Goal: Task Accomplishment & Management: Use online tool/utility

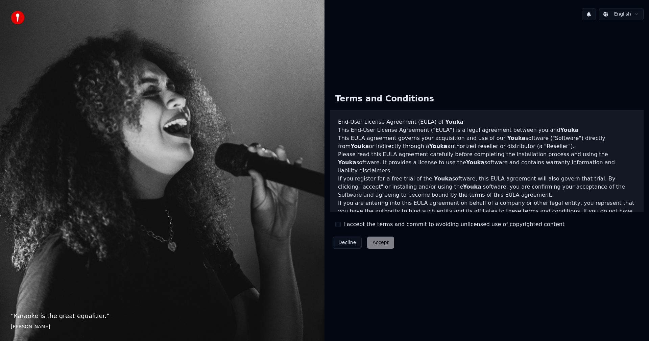
click at [336, 224] on button "I accept the terms and commit to avoiding unlicensed use of copyrighted content" at bounding box center [337, 224] width 5 height 5
click at [385, 241] on button "Accept" at bounding box center [380, 243] width 27 height 12
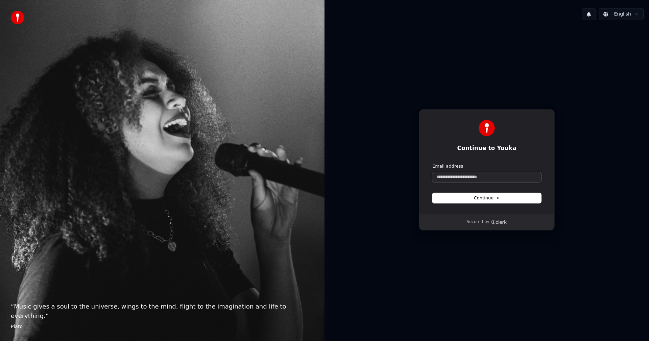
click at [460, 177] on input "Email address" at bounding box center [486, 177] width 109 height 10
type input "*"
click at [463, 174] on input "Email address" at bounding box center [486, 177] width 109 height 10
click at [432, 163] on button "submit" at bounding box center [432, 163] width 0 height 0
click at [486, 199] on span "Continue" at bounding box center [487, 198] width 26 height 6
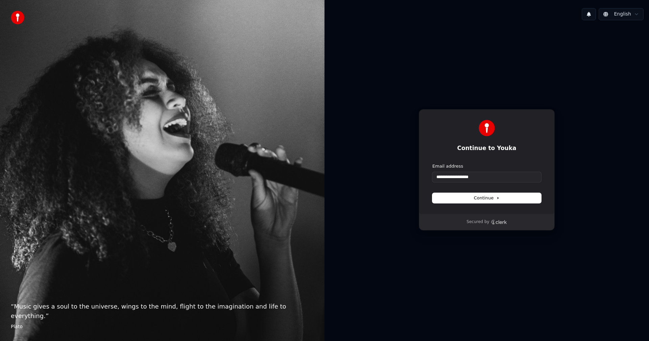
type input "**********"
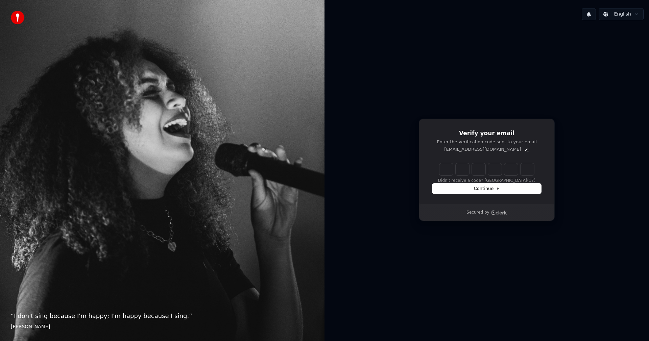
click at [445, 167] on input "Enter verification code" at bounding box center [487, 169] width 95 height 12
type input "******"
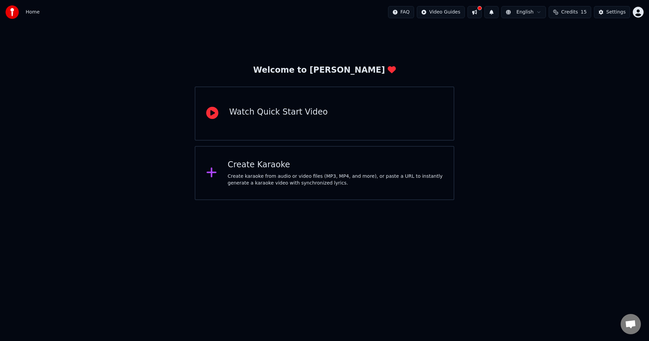
click at [256, 173] on div "Create karaoke from audio or video files (MP3, MP4, and more), or paste a URL t…" at bounding box center [335, 180] width 215 height 14
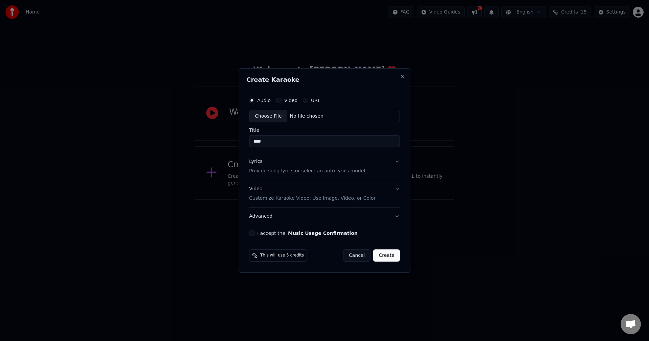
type input "****"
click at [279, 100] on button "Video" at bounding box center [278, 100] width 5 height 5
click at [307, 116] on div "No file chosen" at bounding box center [306, 116] width 39 height 7
click at [295, 115] on div "No file chosen" at bounding box center [306, 116] width 39 height 7
type input "**********"
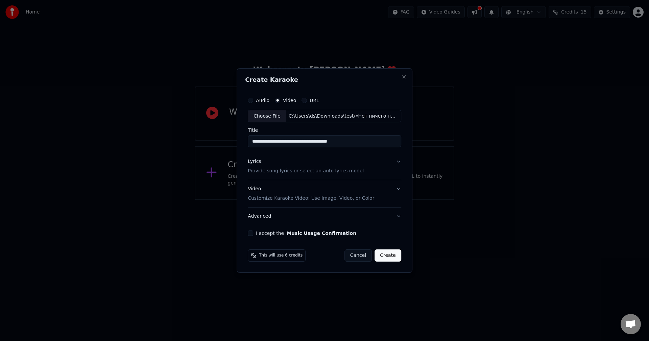
click at [395, 161] on button "Lyrics Provide song lyrics or select an auto lyrics model" at bounding box center [325, 166] width 154 height 27
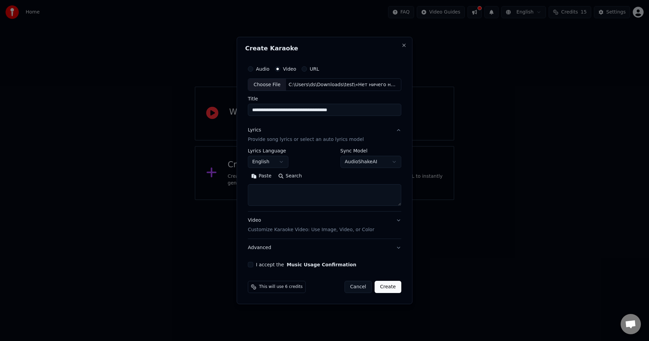
click at [283, 161] on button "English" at bounding box center [268, 162] width 41 height 12
click at [392, 161] on body "**********" at bounding box center [324, 100] width 649 height 200
click at [389, 160] on body "**********" at bounding box center [324, 100] width 649 height 200
click at [253, 266] on button "I accept the Music Usage Confirmation" at bounding box center [250, 264] width 5 height 5
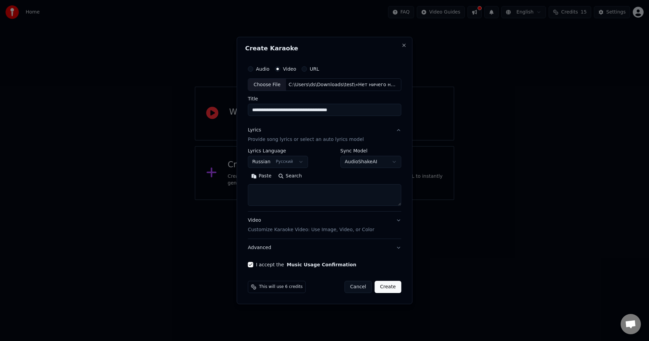
click at [389, 285] on button "Create" at bounding box center [388, 287] width 27 height 12
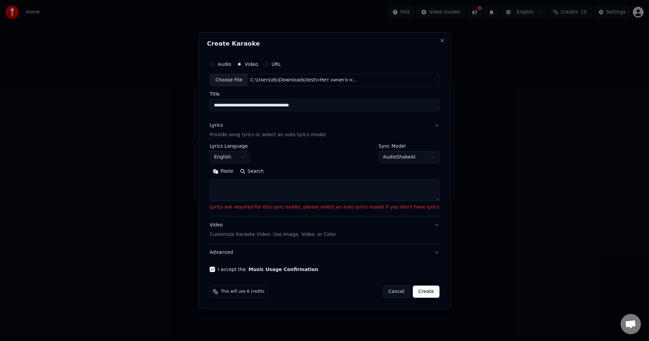
click at [259, 156] on body "**********" at bounding box center [324, 100] width 649 height 200
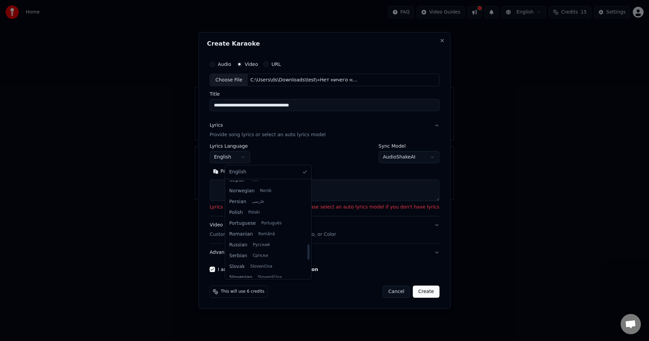
select select "**"
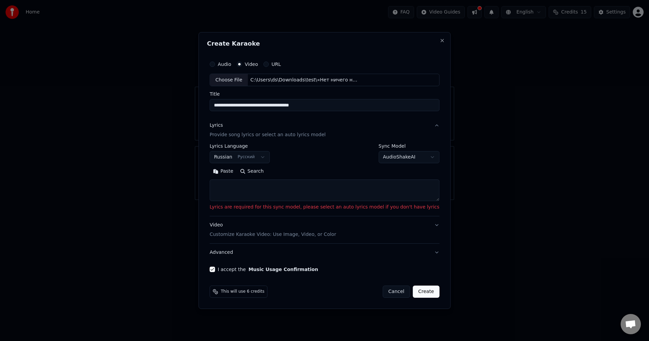
click at [413, 155] on body "**********" at bounding box center [324, 100] width 649 height 200
select select "**********"
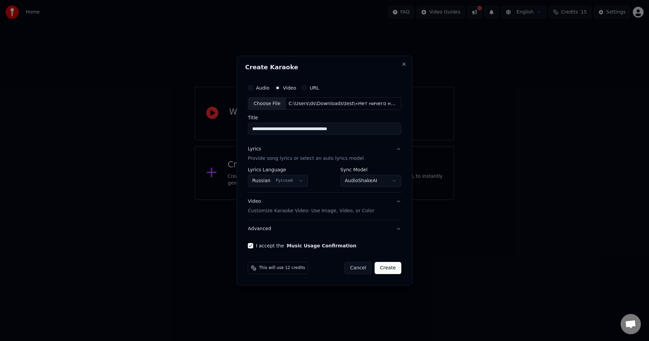
click at [391, 267] on button "Create" at bounding box center [388, 268] width 27 height 12
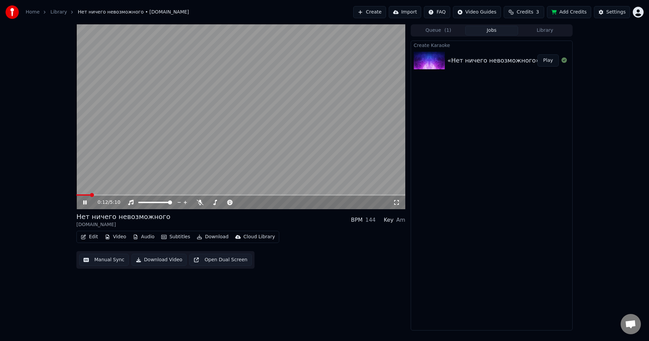
click at [85, 202] on icon at bounding box center [90, 202] width 16 height 5
click at [85, 202] on icon at bounding box center [85, 202] width 4 height 5
click at [84, 202] on icon at bounding box center [84, 203] width 3 height 4
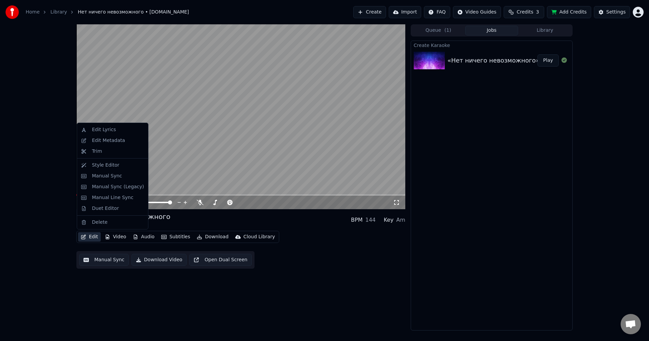
click at [90, 235] on button "Edit" at bounding box center [89, 236] width 23 height 9
click at [98, 130] on div "Edit Lyrics" at bounding box center [104, 129] width 24 height 7
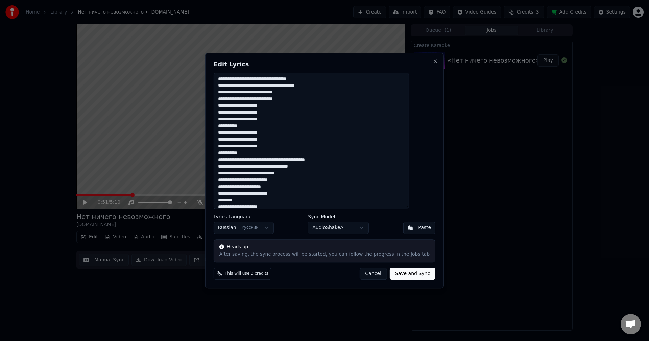
click at [258, 127] on textarea at bounding box center [311, 141] width 195 height 137
click at [241, 124] on textarea at bounding box center [311, 141] width 195 height 137
click at [260, 155] on textarea at bounding box center [311, 141] width 195 height 137
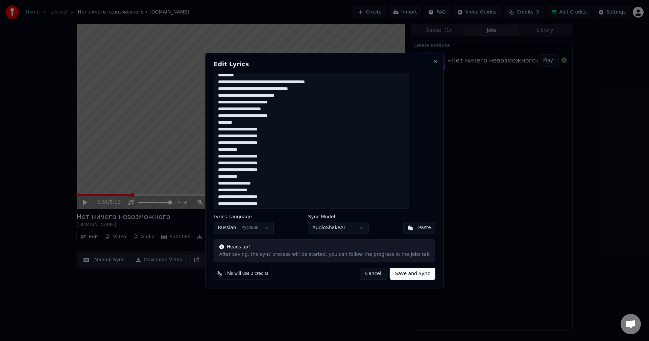
scroll to position [85, 0]
click at [263, 141] on textarea at bounding box center [311, 141] width 195 height 137
click at [264, 170] on textarea at bounding box center [311, 141] width 195 height 137
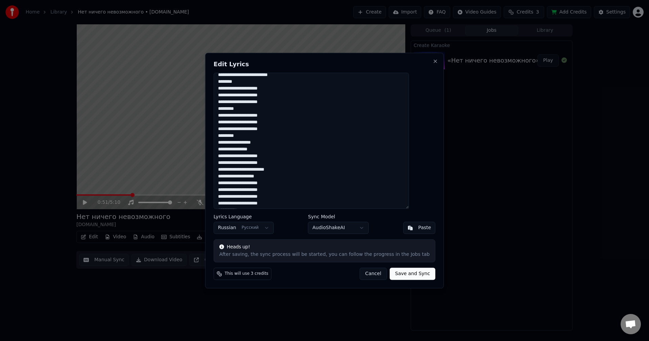
scroll to position [152, 0]
click at [265, 175] on textarea at bounding box center [311, 141] width 195 height 137
click at [260, 170] on textarea at bounding box center [311, 141] width 195 height 137
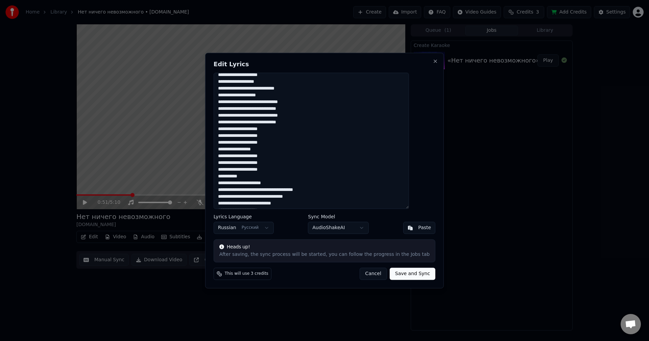
click at [281, 148] on textarea at bounding box center [311, 141] width 195 height 137
click at [271, 176] on textarea at bounding box center [311, 141] width 195 height 137
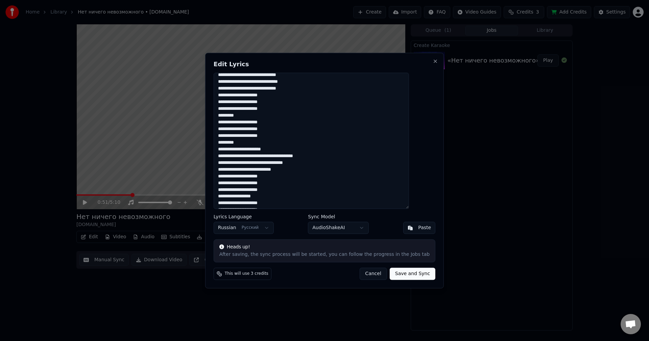
scroll to position [343, 0]
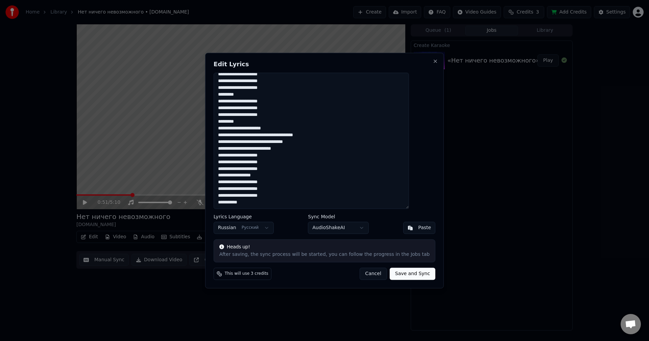
click at [281, 175] on textarea at bounding box center [311, 141] width 195 height 137
click at [272, 203] on textarea at bounding box center [311, 141] width 195 height 137
type textarea "**********"
click at [401, 275] on button "Save and Sync" at bounding box center [413, 274] width 46 height 12
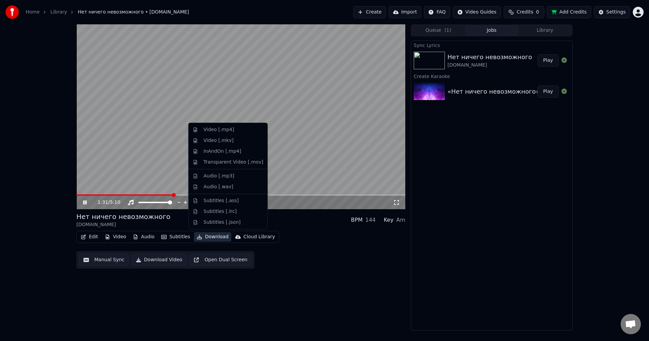
click at [211, 235] on button "Download" at bounding box center [212, 236] width 37 height 9
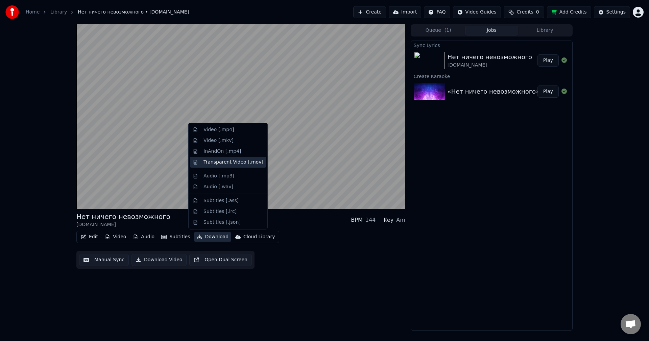
click at [218, 162] on div "Transparent Video [.mov]" at bounding box center [234, 162] width 60 height 7
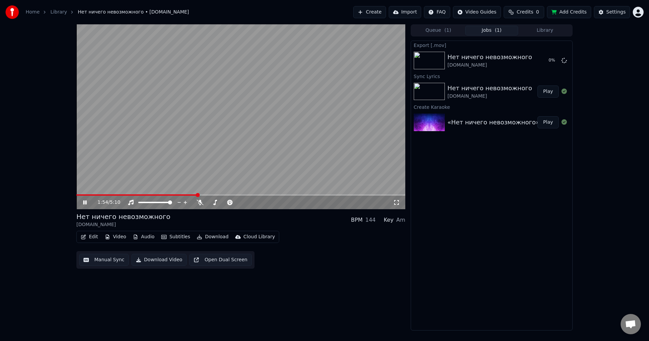
click at [117, 238] on button "Video" at bounding box center [115, 236] width 27 height 9
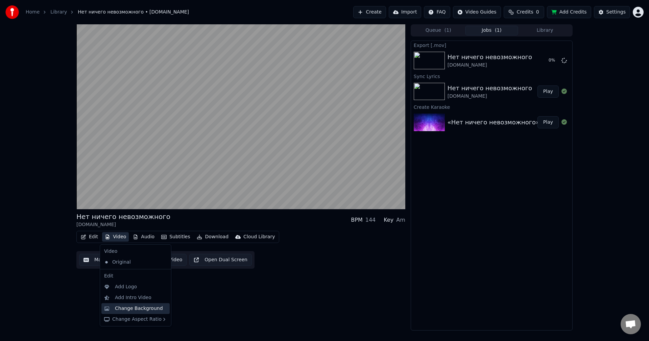
click at [130, 308] on div "Change Background" at bounding box center [139, 308] width 48 height 7
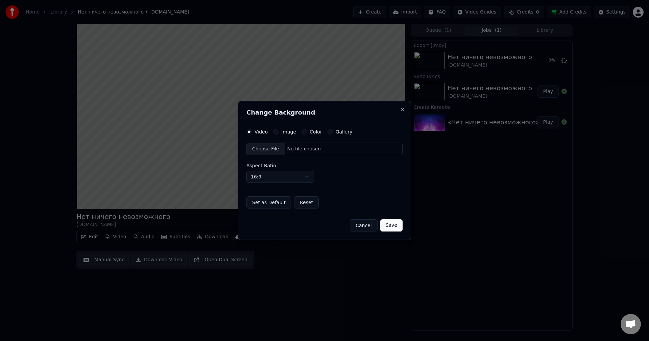
click at [276, 131] on button "Image" at bounding box center [275, 131] width 5 height 5
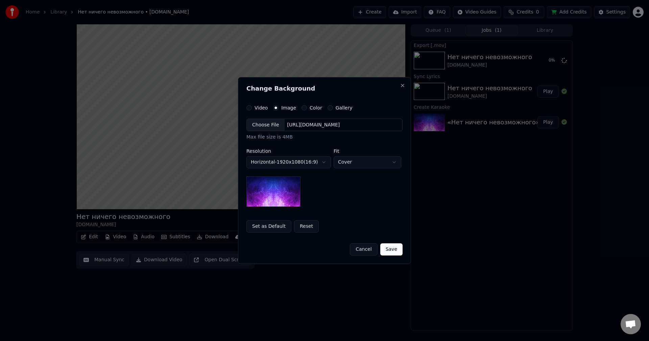
click at [303, 107] on button "Color" at bounding box center [304, 107] width 5 height 5
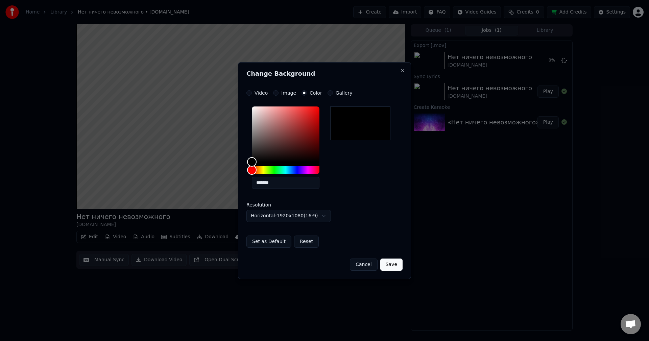
click at [275, 94] on button "Image" at bounding box center [275, 92] width 5 height 5
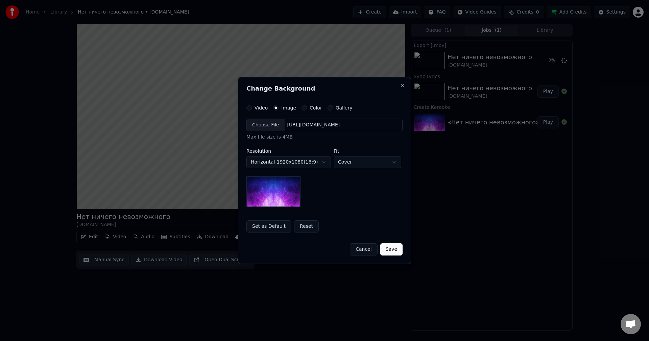
click at [276, 194] on img at bounding box center [273, 192] width 54 height 30
click at [324, 161] on button "Horizontal - 1920 x 1080 ( 16 : 9 )" at bounding box center [288, 162] width 85 height 12
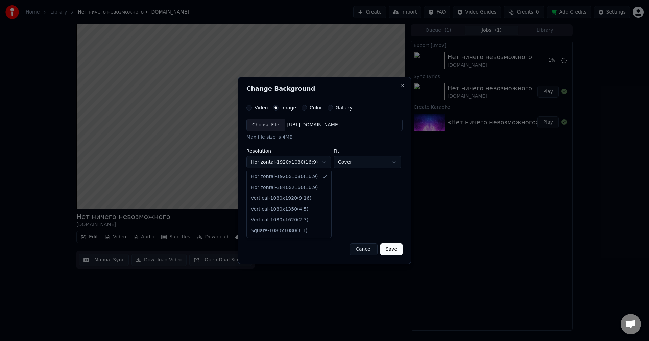
select select "*********"
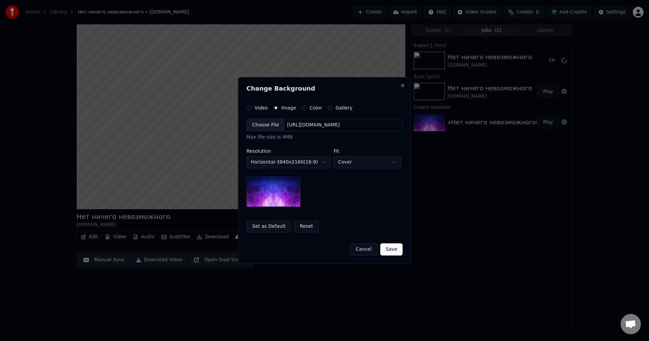
click at [392, 248] on button "Save" at bounding box center [391, 249] width 22 height 12
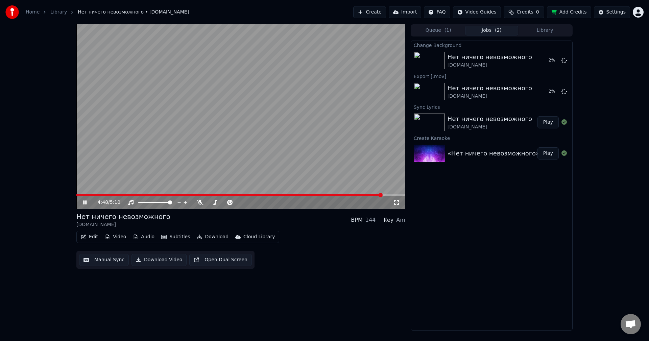
click at [86, 200] on icon at bounding box center [90, 202] width 16 height 5
click at [565, 91] on icon at bounding box center [564, 91] width 5 height 5
click at [564, 60] on icon at bounding box center [564, 59] width 5 height 5
click at [563, 91] on icon at bounding box center [564, 91] width 5 height 5
click at [565, 91] on icon at bounding box center [564, 91] width 5 height 5
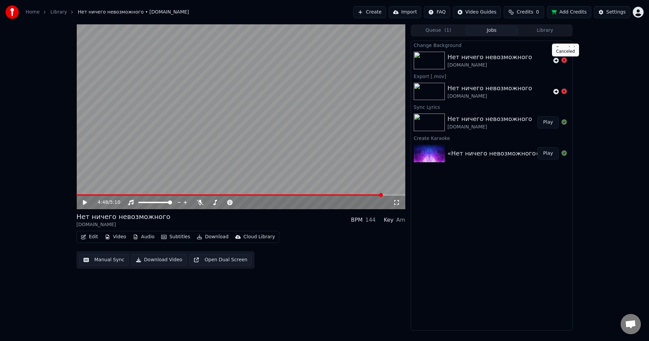
click at [564, 60] on icon at bounding box center [564, 59] width 5 height 5
click at [564, 62] on icon at bounding box center [564, 59] width 5 height 5
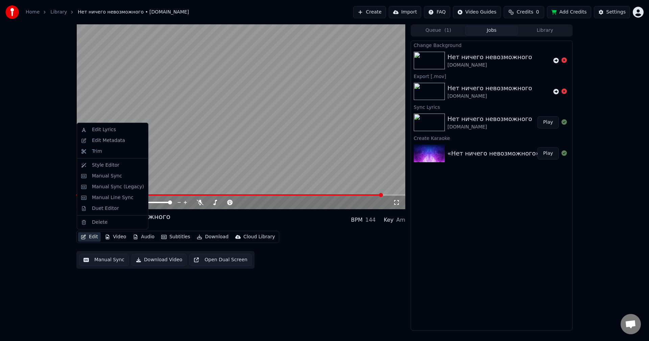
click at [97, 233] on button "Edit" at bounding box center [89, 236] width 23 height 9
click at [103, 165] on div "Style Editor" at bounding box center [105, 165] width 27 height 7
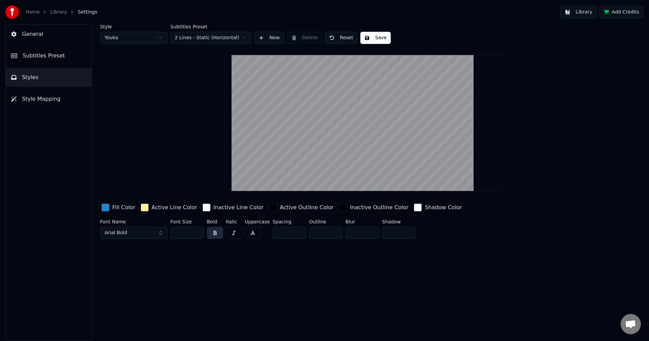
click at [56, 13] on link "Library" at bounding box center [58, 12] width 17 height 7
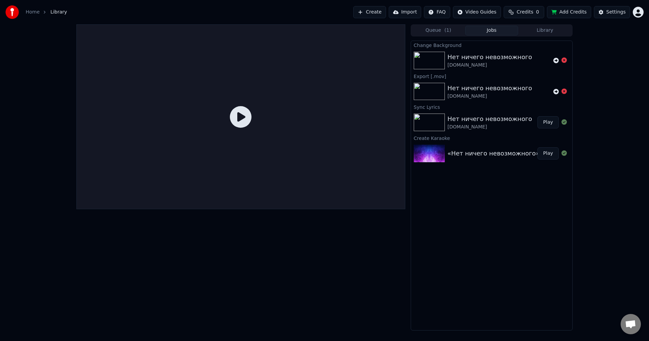
click at [476, 117] on div "Нет ничего невозможного" at bounding box center [490, 118] width 85 height 9
click at [504, 56] on div "Нет ничего невозможного" at bounding box center [490, 56] width 85 height 9
click at [495, 84] on div "Нет ничего невозможного" at bounding box center [490, 88] width 85 height 9
click at [480, 124] on div "PraiseTheLord.ru" at bounding box center [490, 127] width 85 height 7
click at [471, 152] on div "«Нет ничего невозможного» - PraiseTheLord.ru" at bounding box center [522, 153] width 149 height 9
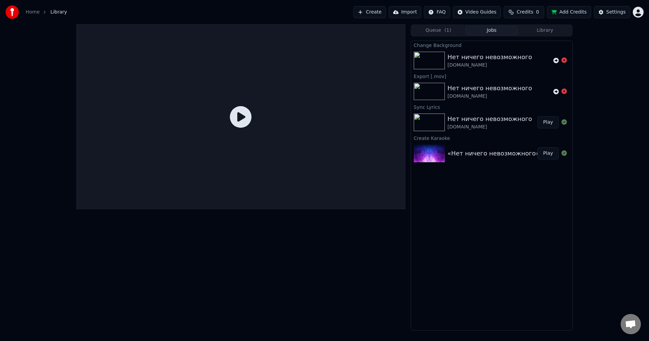
click at [34, 14] on link "Home" at bounding box center [33, 12] width 14 height 7
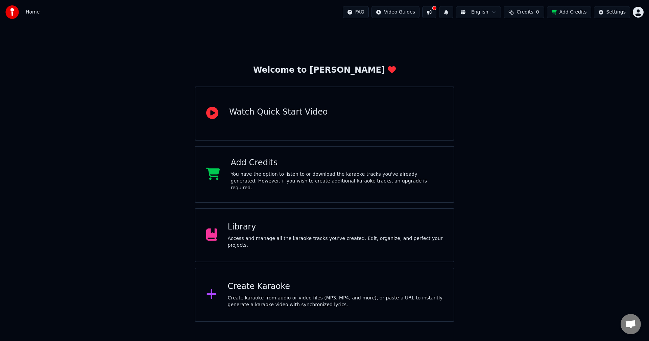
click at [436, 12] on button at bounding box center [429, 12] width 14 height 12
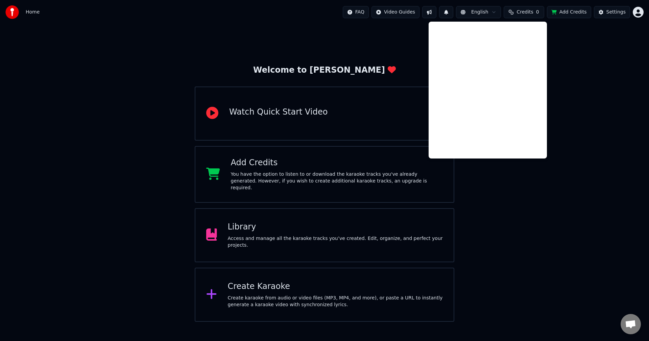
click at [437, 13] on button at bounding box center [429, 12] width 14 height 12
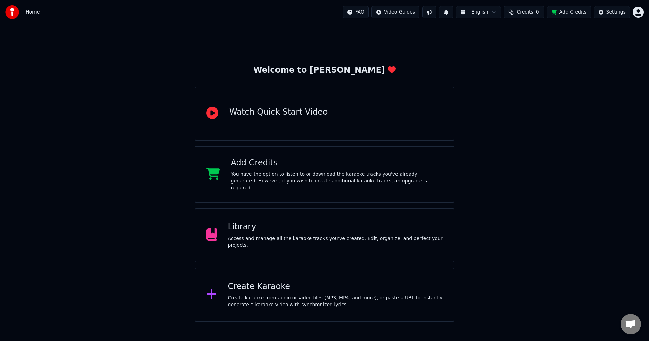
click at [259, 241] on div "Access and manage all the karaoke tracks you’ve created. Edit, organize, and pe…" at bounding box center [335, 242] width 215 height 14
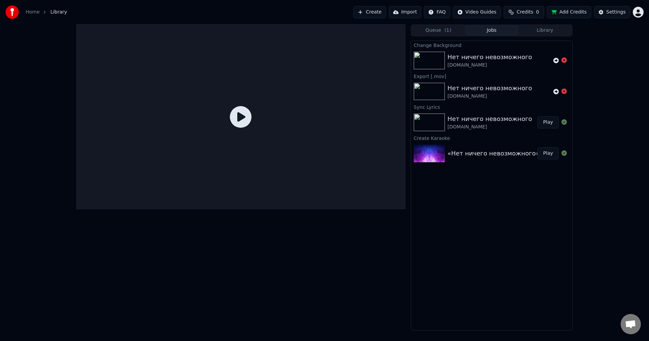
click at [232, 148] on div at bounding box center [240, 116] width 329 height 185
click at [236, 123] on icon at bounding box center [241, 117] width 22 height 22
click at [240, 119] on icon at bounding box center [241, 117] width 22 height 22
click at [548, 154] on button "Play" at bounding box center [548, 153] width 21 height 12
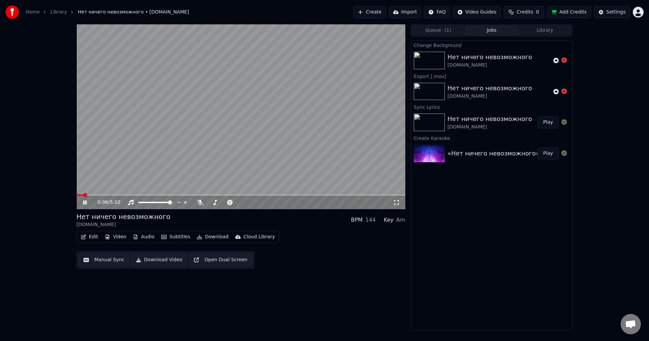
click at [85, 201] on icon at bounding box center [90, 202] width 16 height 5
click at [499, 120] on div "Нет ничего невозможного" at bounding box center [490, 118] width 85 height 9
click at [549, 120] on button "Play" at bounding box center [548, 122] width 21 height 12
click at [84, 203] on icon at bounding box center [84, 203] width 3 height 4
click at [94, 237] on button "Edit" at bounding box center [89, 236] width 23 height 9
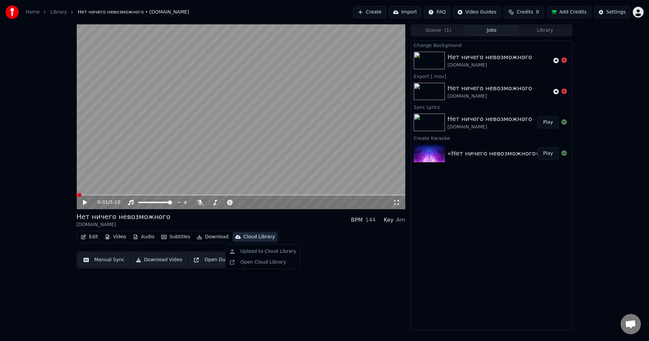
click at [358, 308] on div "0:01 / 5:10 Нет ничего невозможного PraiseTheLord.ru BPM 144 Key Am Edit Video …" at bounding box center [240, 177] width 329 height 306
click at [115, 237] on button "Video" at bounding box center [115, 236] width 27 height 9
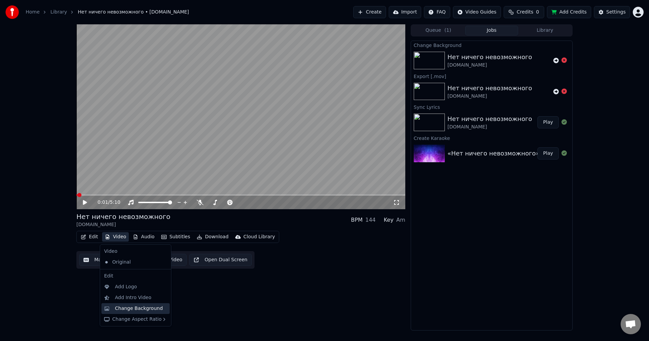
click at [134, 310] on div "Change Background" at bounding box center [139, 308] width 48 height 7
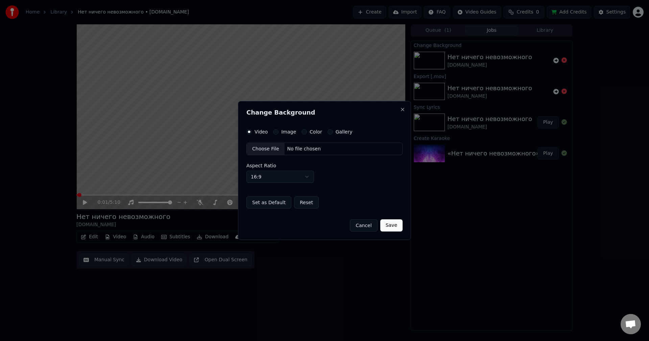
click at [275, 133] on button "Image" at bounding box center [275, 131] width 5 height 5
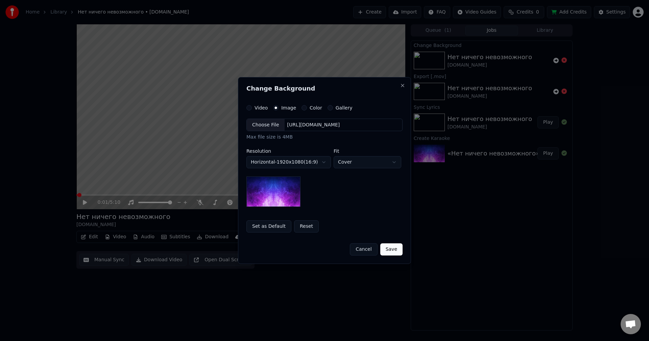
click at [309, 125] on div "https://imagedelivery.net/jkI57_JBx8hWPzcSI-uF5w/c7639807-3f76-4ea5-9112-66e75e…" at bounding box center [314, 125] width 58 height 7
click at [391, 164] on body "**********" at bounding box center [324, 170] width 649 height 341
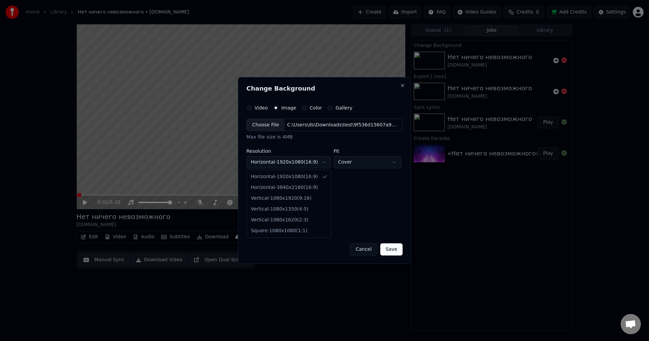
click at [321, 162] on body "**********" at bounding box center [324, 170] width 649 height 341
click at [322, 163] on body "**********" at bounding box center [324, 170] width 649 height 341
click at [323, 155] on div "**********" at bounding box center [288, 159] width 85 height 20
click at [322, 163] on body "**********" at bounding box center [324, 170] width 649 height 341
select select "*********"
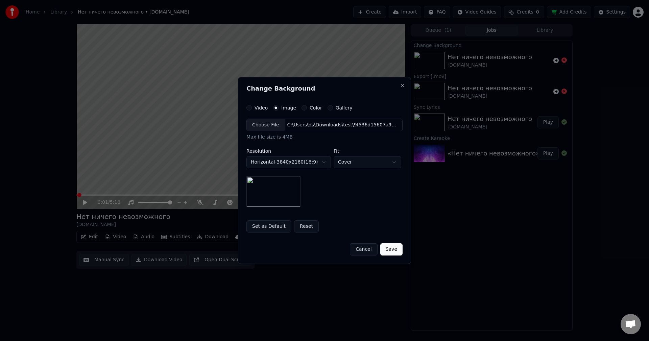
click at [395, 251] on button "Save" at bounding box center [391, 249] width 22 height 12
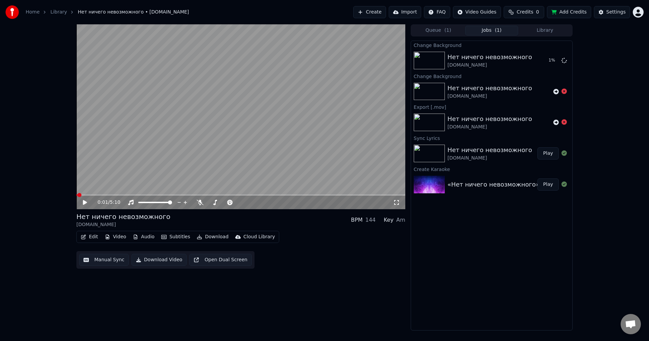
click at [527, 11] on span "Credits" at bounding box center [525, 12] width 17 height 7
